Goal: Information Seeking & Learning: Understand process/instructions

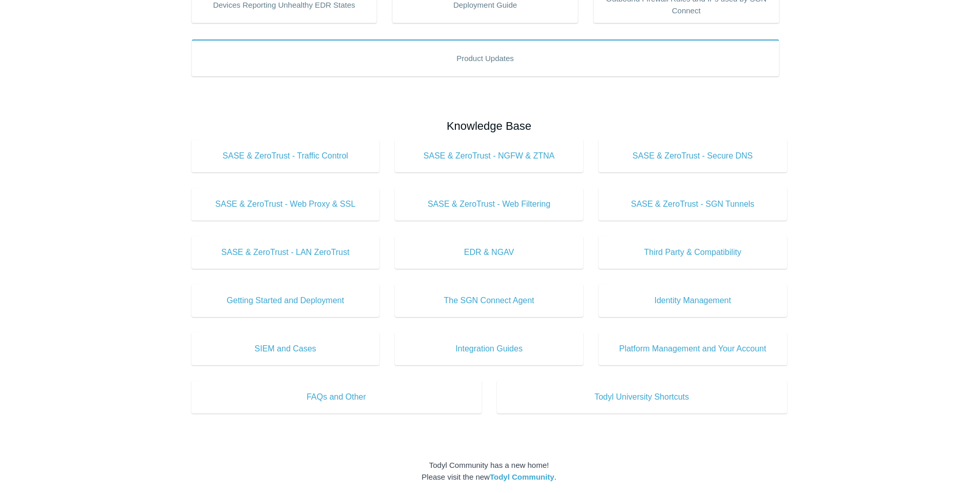
scroll to position [246, 0]
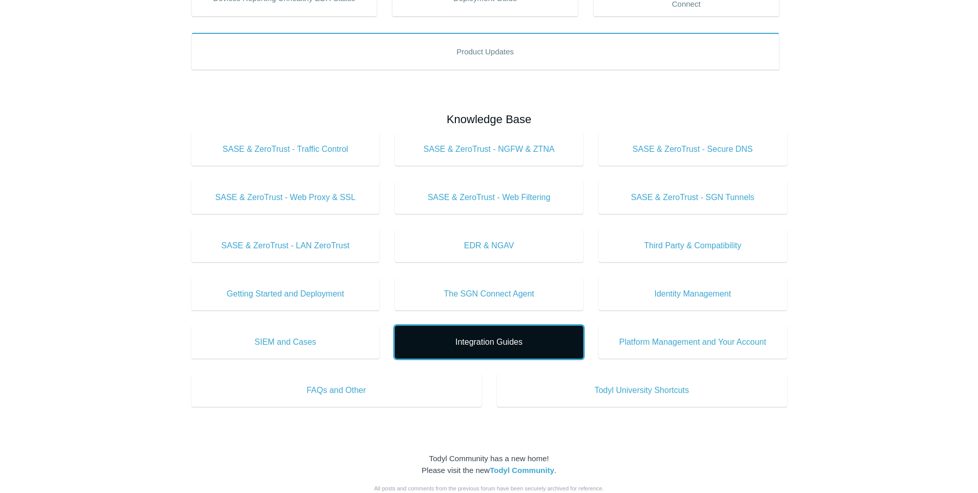
click at [531, 329] on link "Integration Guides" at bounding box center [489, 342] width 188 height 33
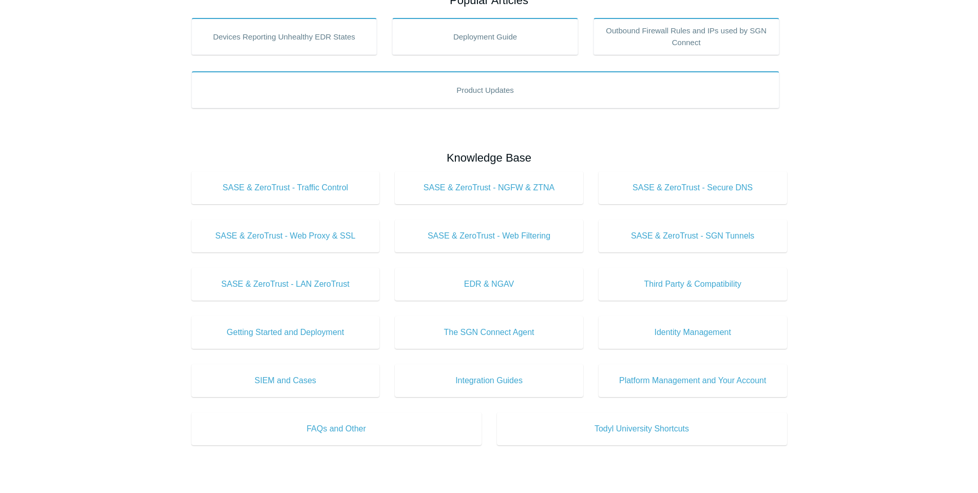
scroll to position [62, 0]
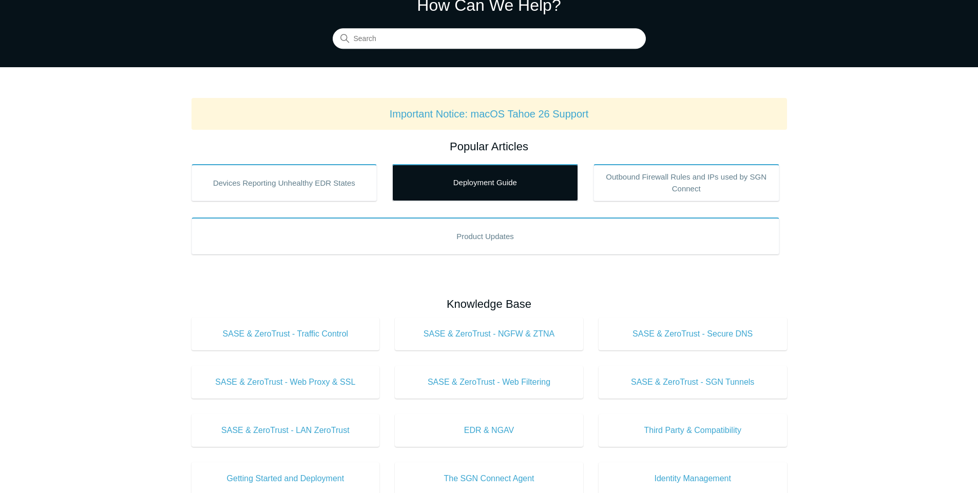
click at [516, 188] on link "Deployment Guide" at bounding box center [485, 182] width 186 height 37
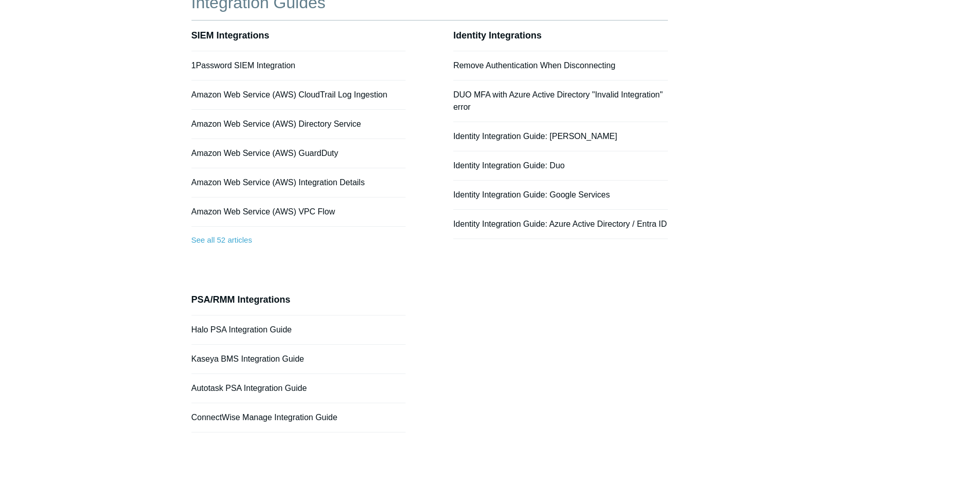
scroll to position [123, 0]
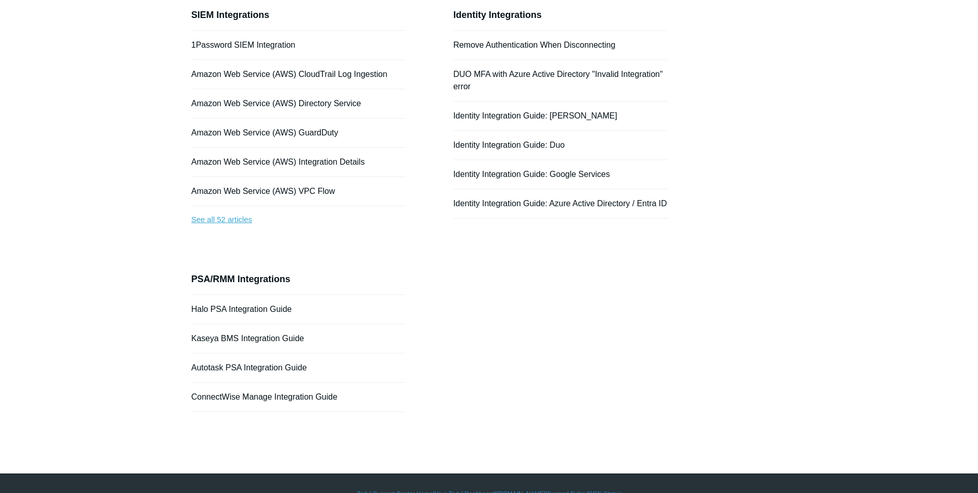
click at [216, 220] on link "See all 52 articles" at bounding box center [298, 219] width 215 height 27
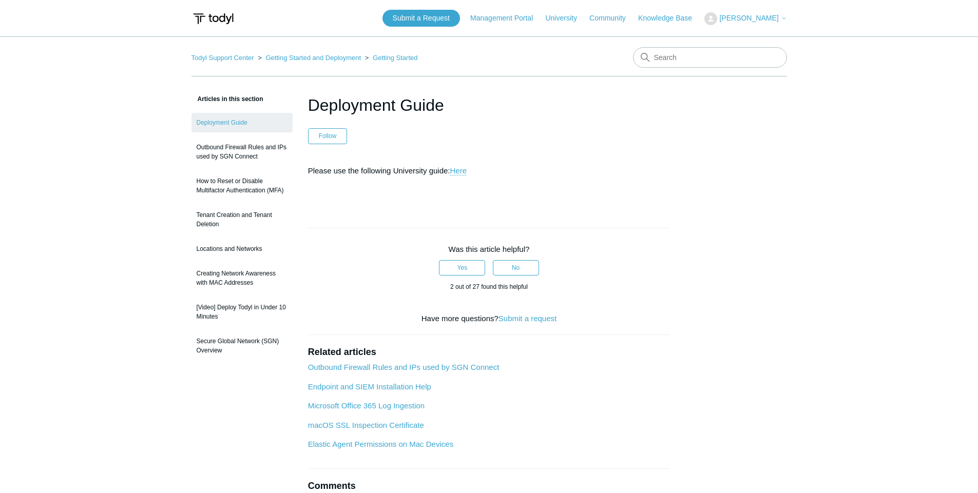
scroll to position [44, 0]
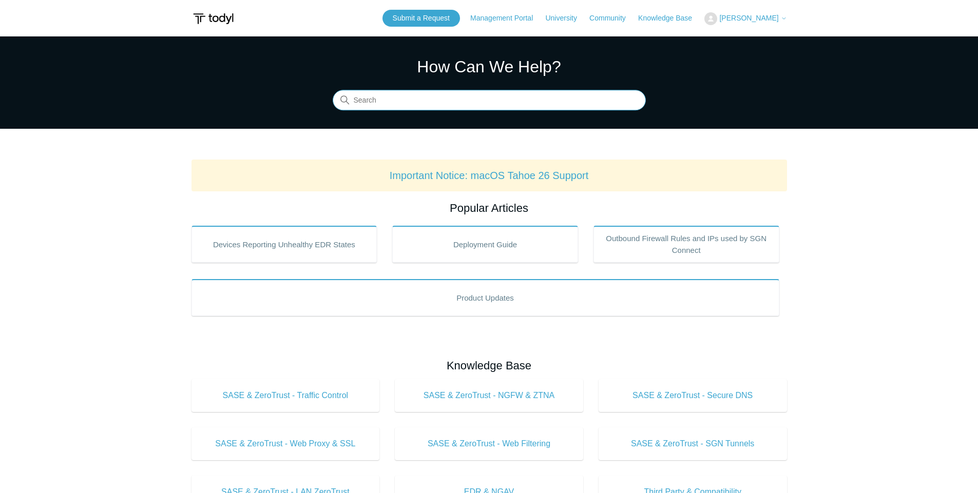
click at [424, 104] on input "Search" at bounding box center [489, 100] width 313 height 21
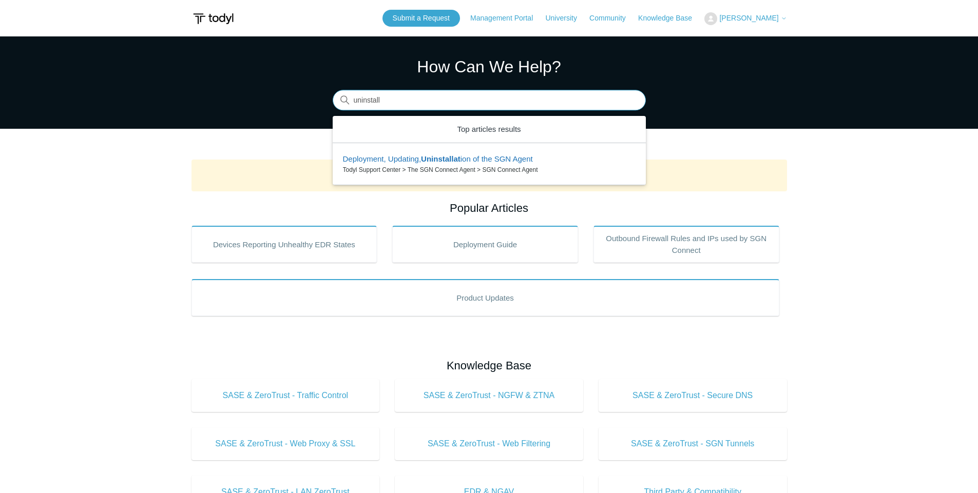
type input "uninstall"
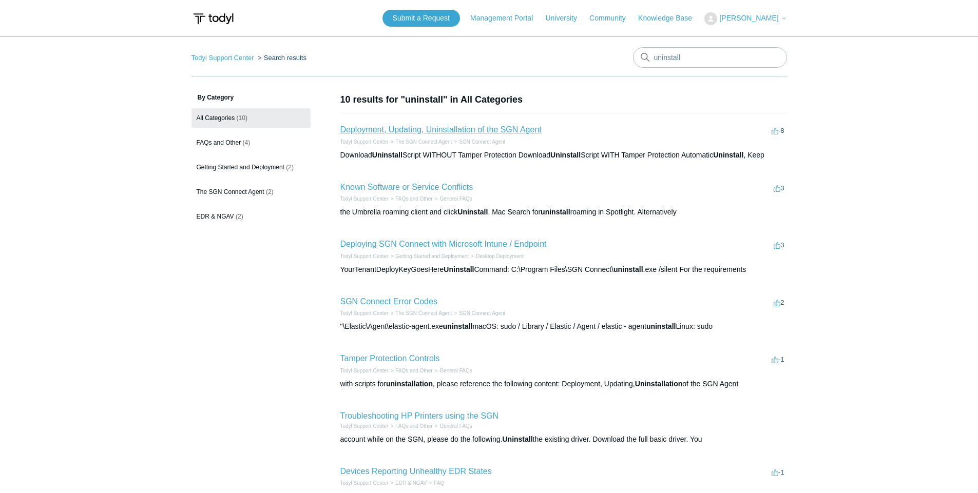
click at [462, 127] on link "Deployment, Updating, Uninstallation of the SGN Agent" at bounding box center [440, 129] width 201 height 9
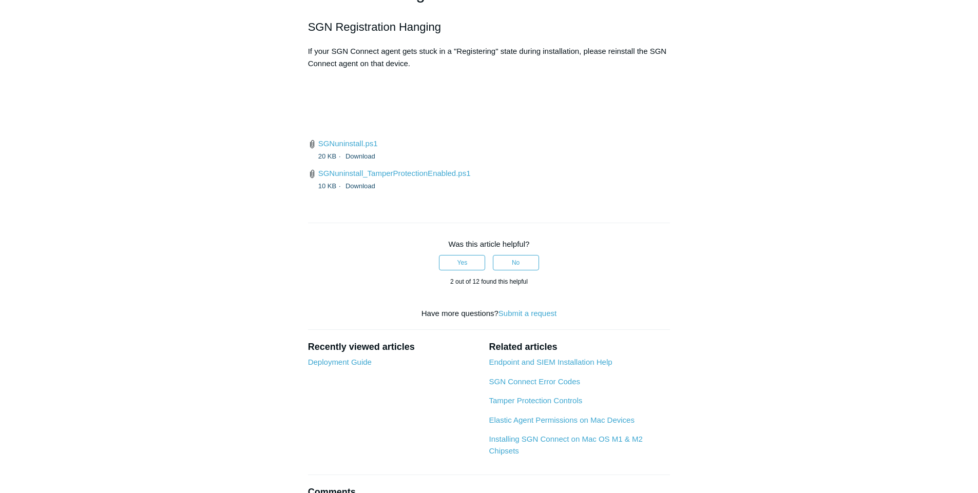
scroll to position [2402, 0]
